Goal: Register for event/course

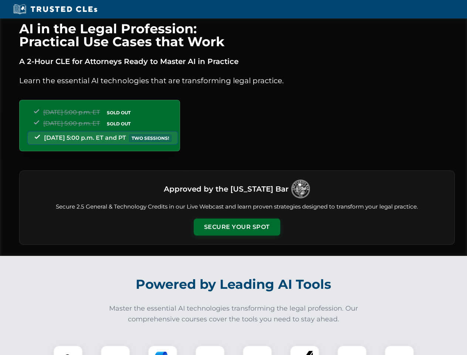
click at [237, 227] on button "Secure Your Spot" at bounding box center [237, 227] width 87 height 17
click at [68, 350] on img at bounding box center [67, 360] width 21 height 21
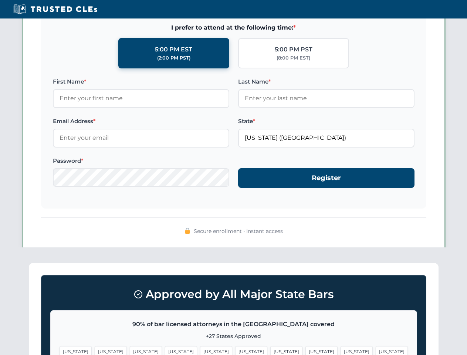
click at [271, 350] on span "[US_STATE]" at bounding box center [287, 351] width 32 height 11
click at [341, 350] on span "[US_STATE]" at bounding box center [357, 351] width 32 height 11
